Goal: Information Seeking & Learning: Check status

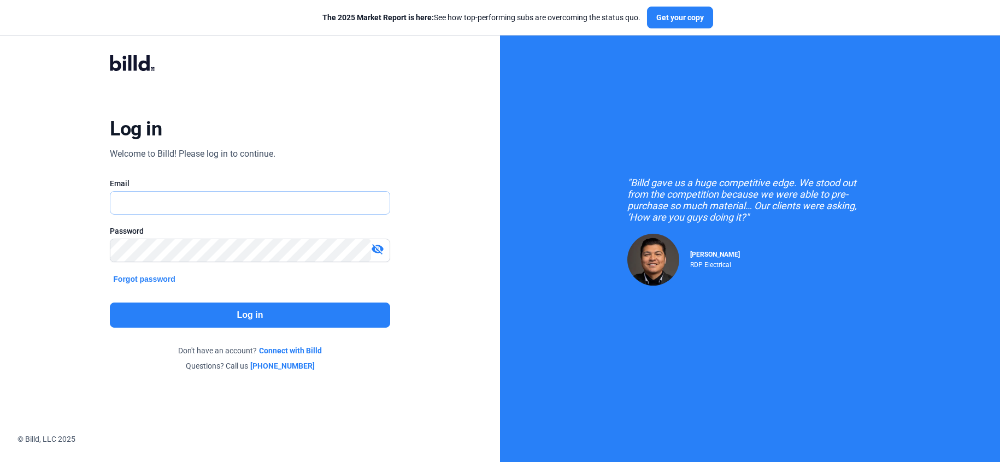
type input "[PERSON_NAME][EMAIL_ADDRESS][DOMAIN_NAME]"
click at [227, 314] on button "Log in" at bounding box center [250, 315] width 280 height 25
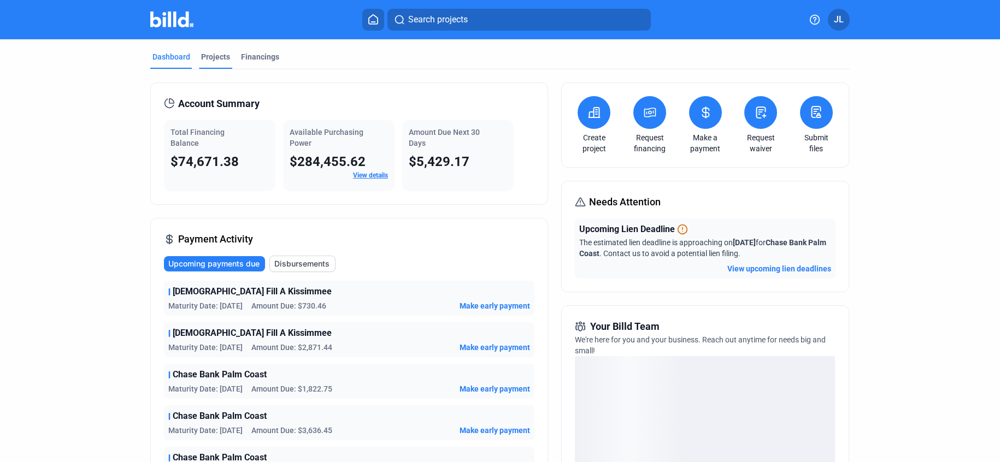
click at [210, 62] on div "Projects" at bounding box center [215, 56] width 29 height 11
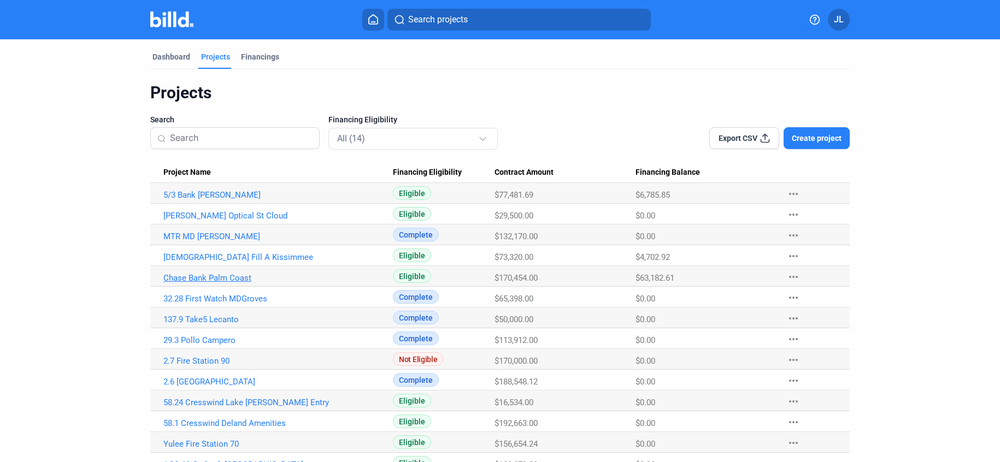
click at [190, 274] on link "Chase Bank Palm Coast" at bounding box center [278, 278] width 230 height 10
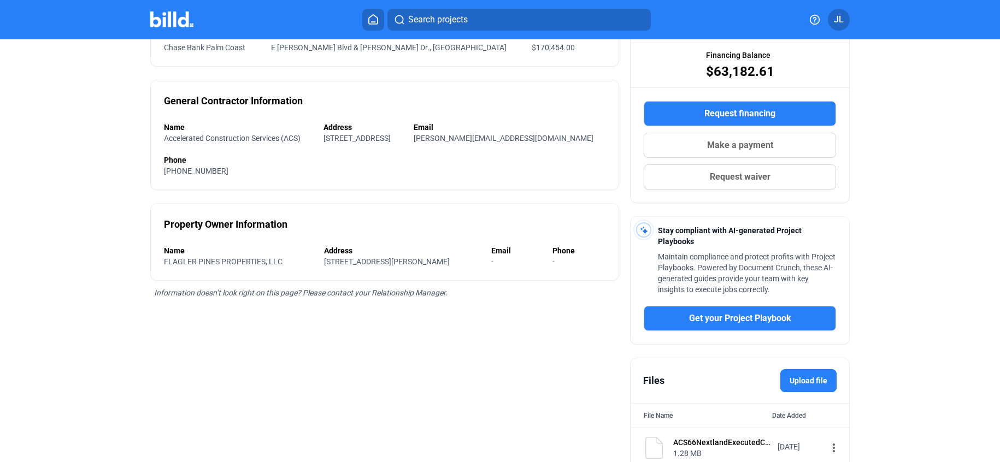
scroll to position [187, 0]
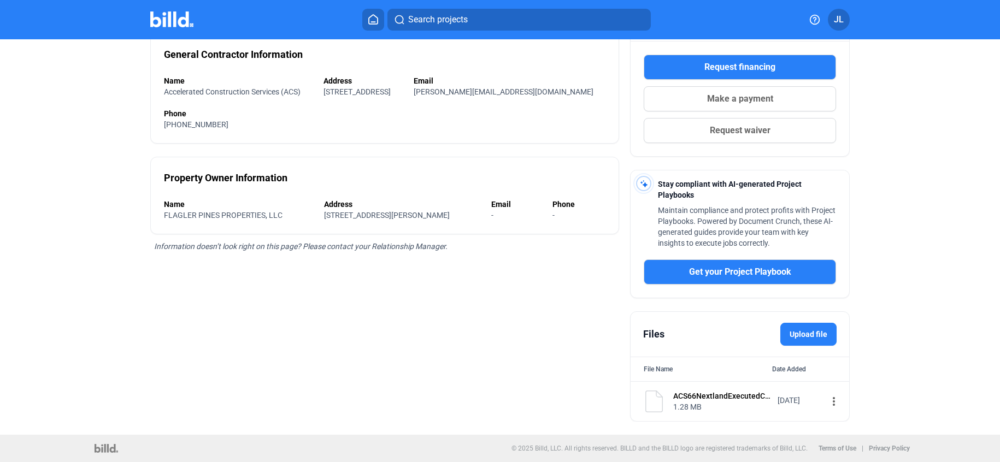
click at [699, 402] on div "1.28 MB" at bounding box center [721, 407] width 97 height 11
click at [683, 397] on div "ACS66NextlandExecutedContract1.pdf" at bounding box center [721, 396] width 97 height 11
click at [827, 403] on mat-icon "more_vert" at bounding box center [833, 401] width 13 height 13
click at [836, 418] on span "View" at bounding box center [837, 422] width 16 height 8
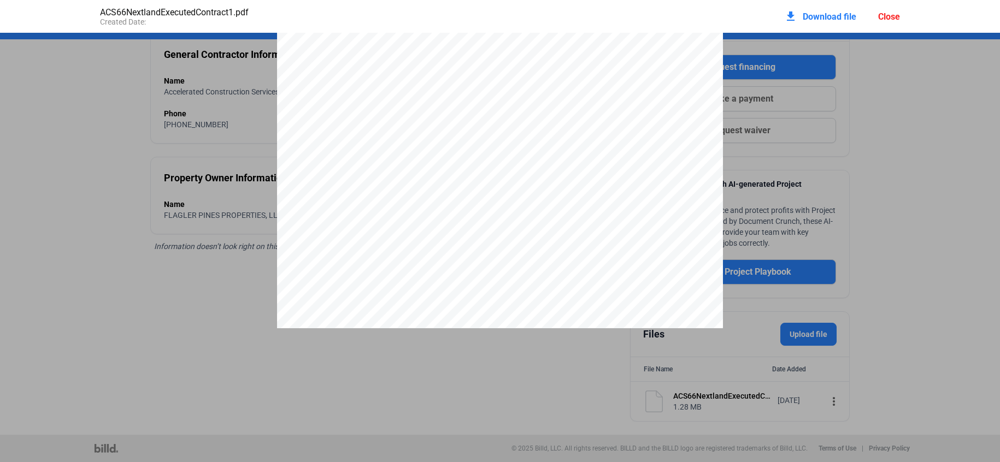
scroll to position [11125, 0]
click at [890, 21] on div "Close" at bounding box center [889, 16] width 22 height 10
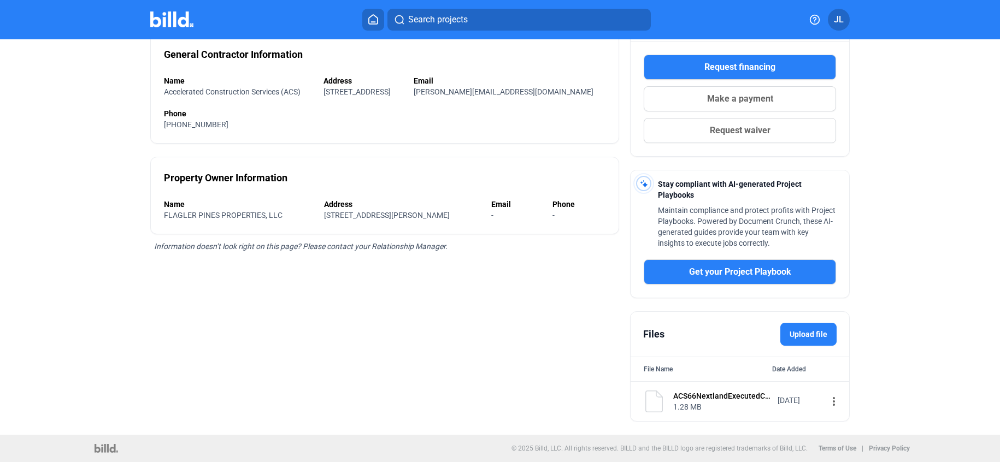
click at [177, 25] on img at bounding box center [171, 19] width 43 height 16
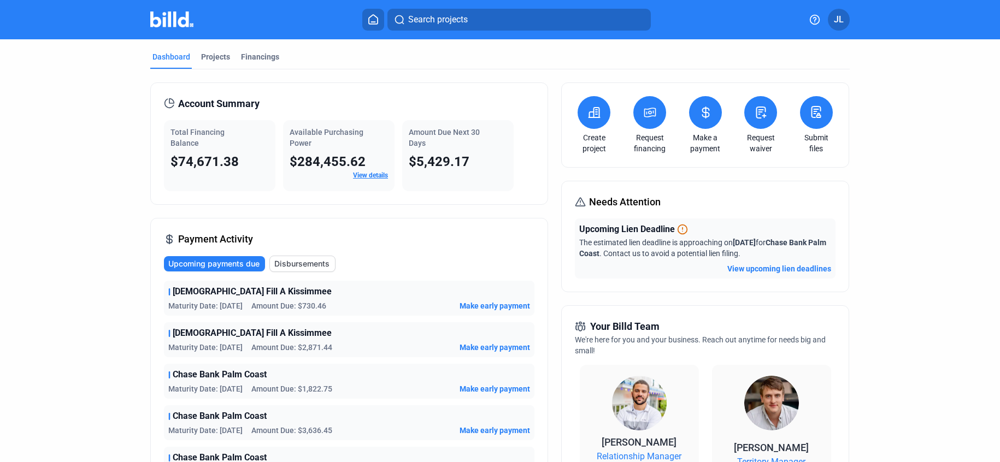
click at [756, 267] on button "View upcoming lien deadlines" at bounding box center [779, 268] width 104 height 11
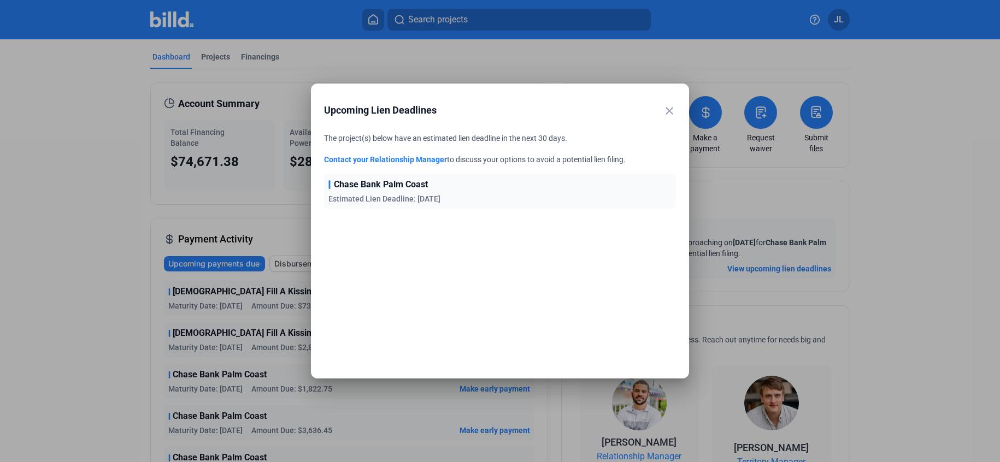
click at [673, 111] on mat-icon "close" at bounding box center [669, 110] width 13 height 13
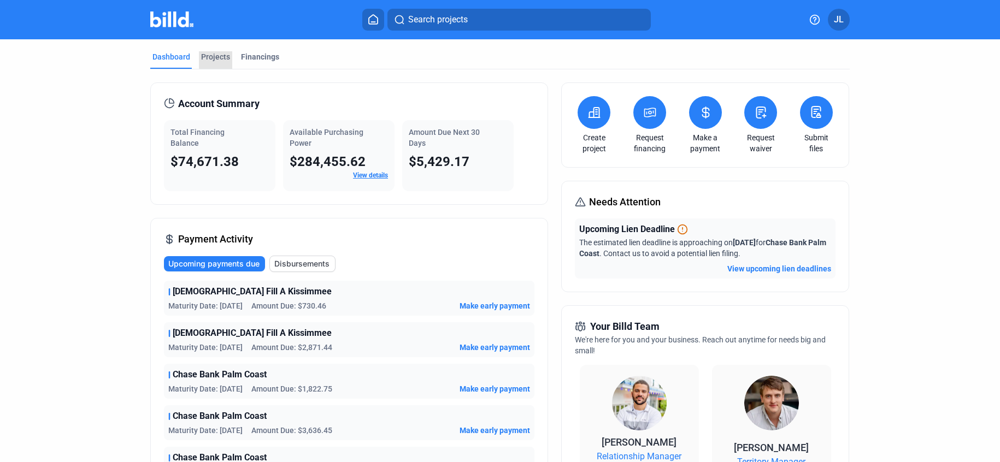
drag, startPoint x: 220, startPoint y: 60, endPoint x: 234, endPoint y: 73, distance: 19.7
click at [220, 60] on div "Projects" at bounding box center [215, 56] width 29 height 11
